Goal: Information Seeking & Learning: Find specific fact

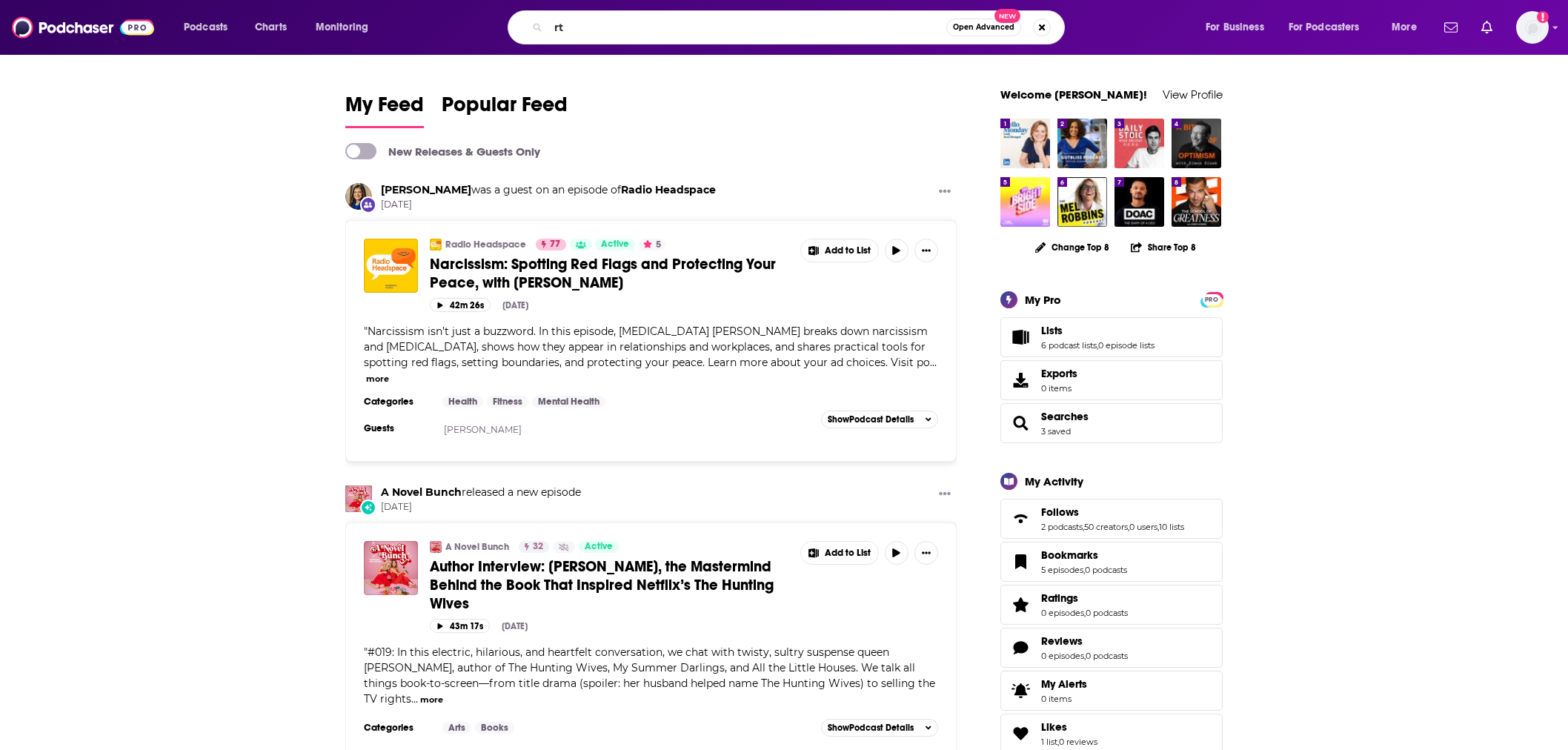
type input "r"
type input "[PERSON_NAME] radio hour"
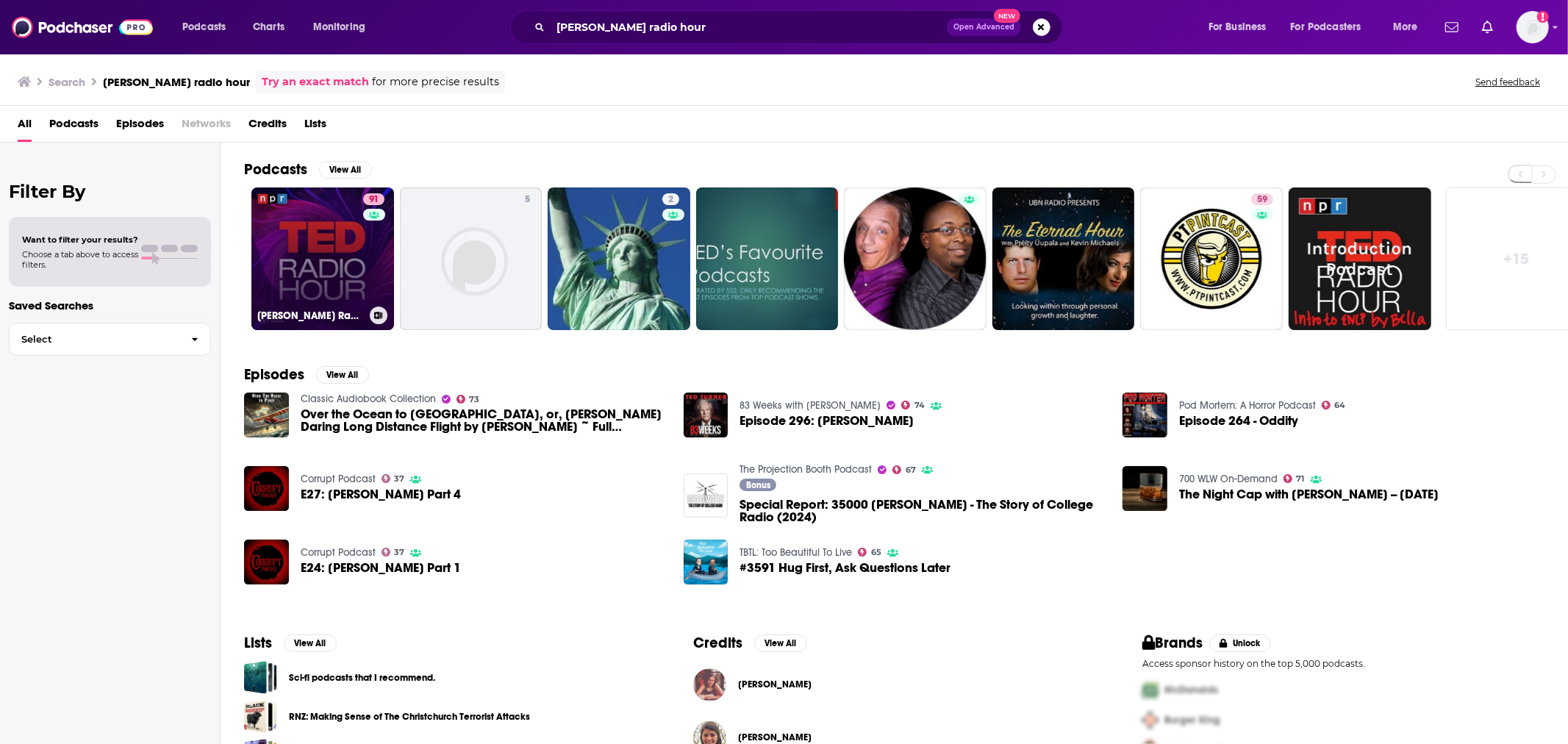
click at [311, 247] on link "91 [PERSON_NAME] Radio Hour" at bounding box center [323, 259] width 143 height 143
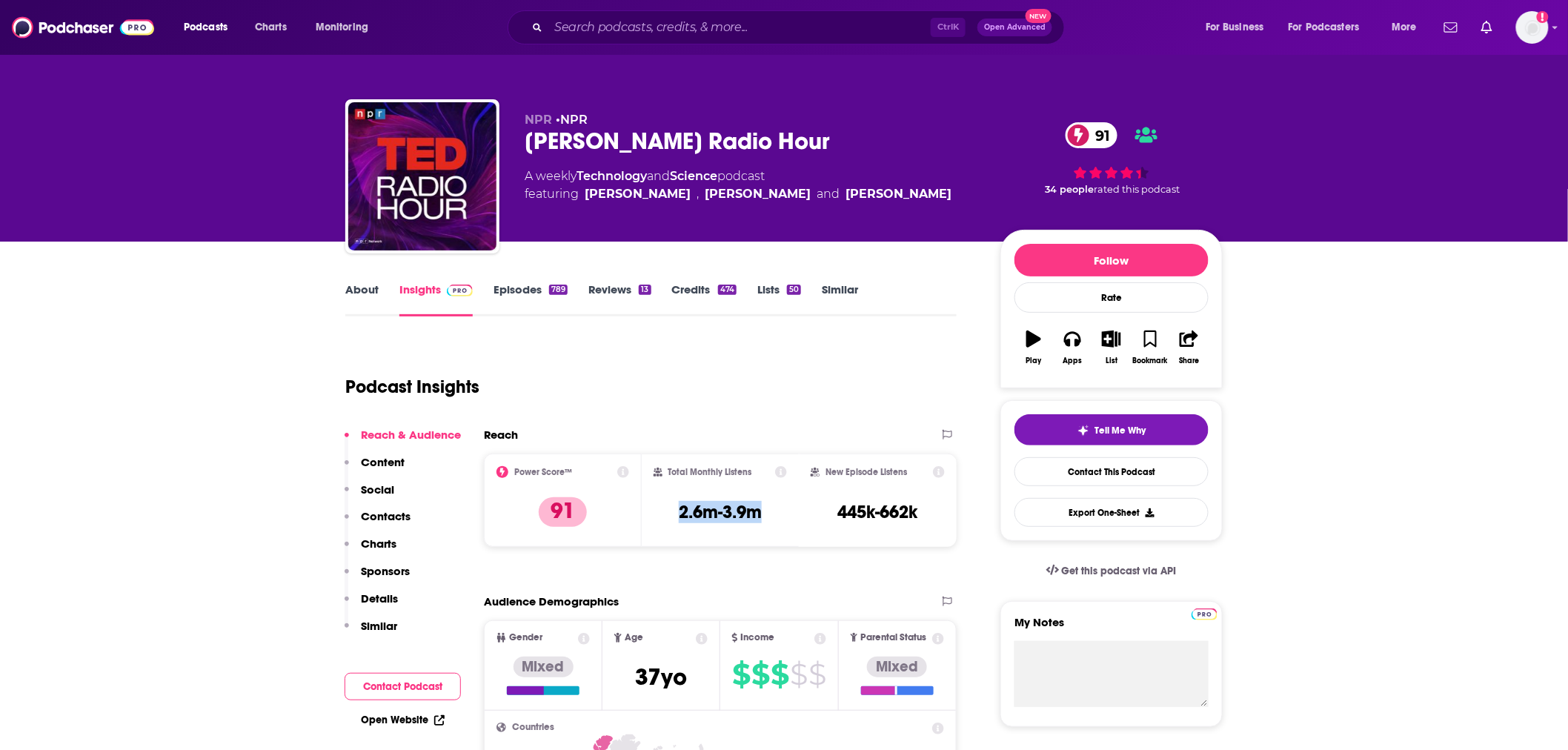
drag, startPoint x: 747, startPoint y: 505, endPoint x: 672, endPoint y: 512, distance: 75.3
click at [672, 512] on div "Total Monthly Listens 2.6m-3.9m" at bounding box center [720, 500] width 134 height 68
copy h3 "2.6m-3.9m"
